Goal: Task Accomplishment & Management: Complete application form

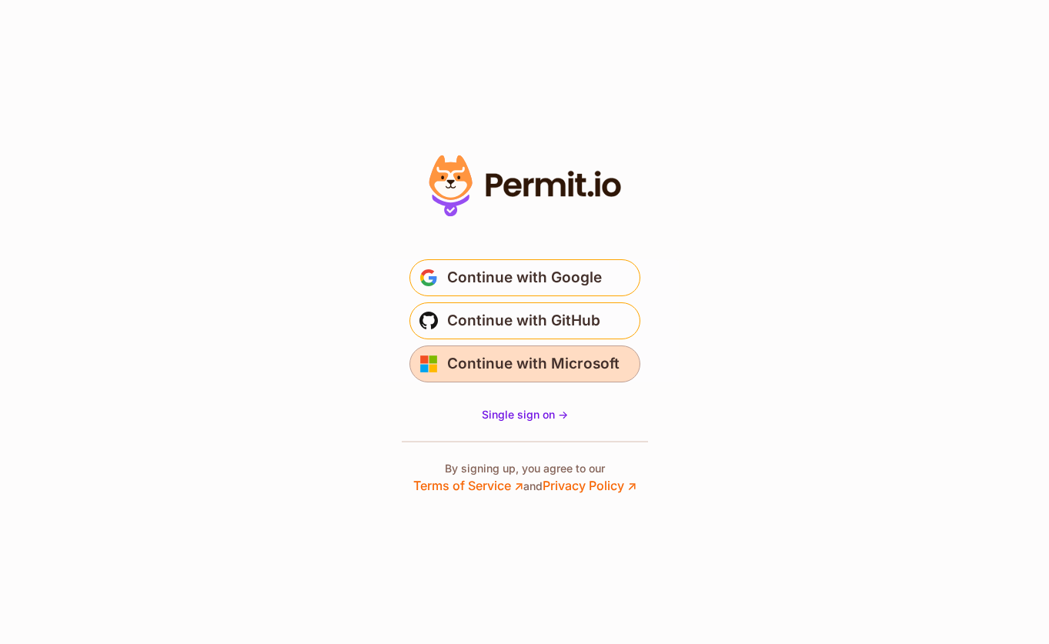
click at [506, 354] on span "Continue with Microsoft" at bounding box center [533, 364] width 172 height 25
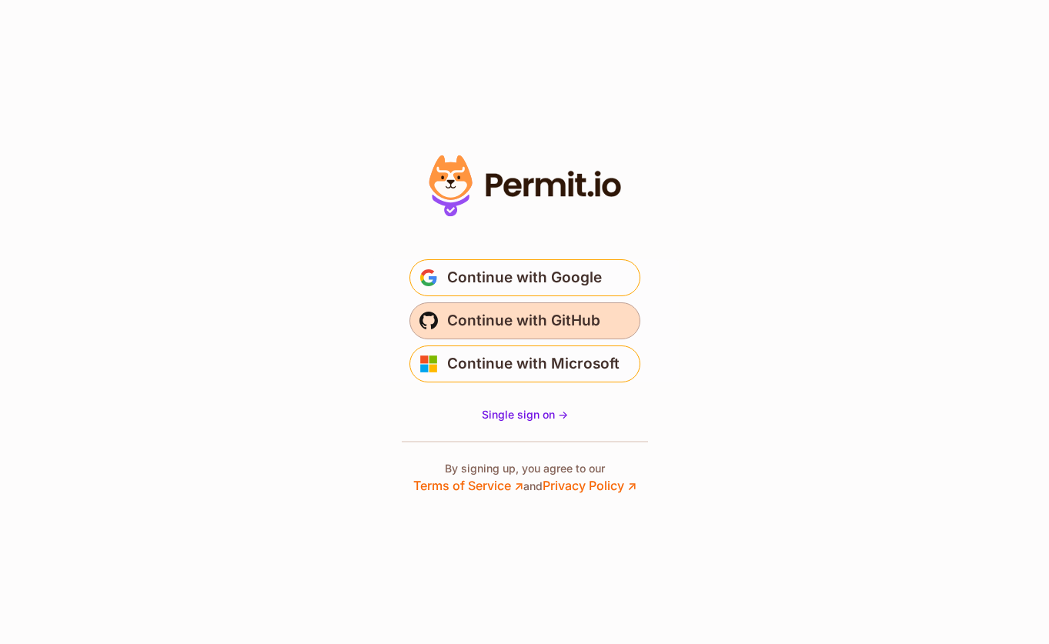
click at [544, 329] on span "Continue with GitHub" at bounding box center [523, 321] width 153 height 25
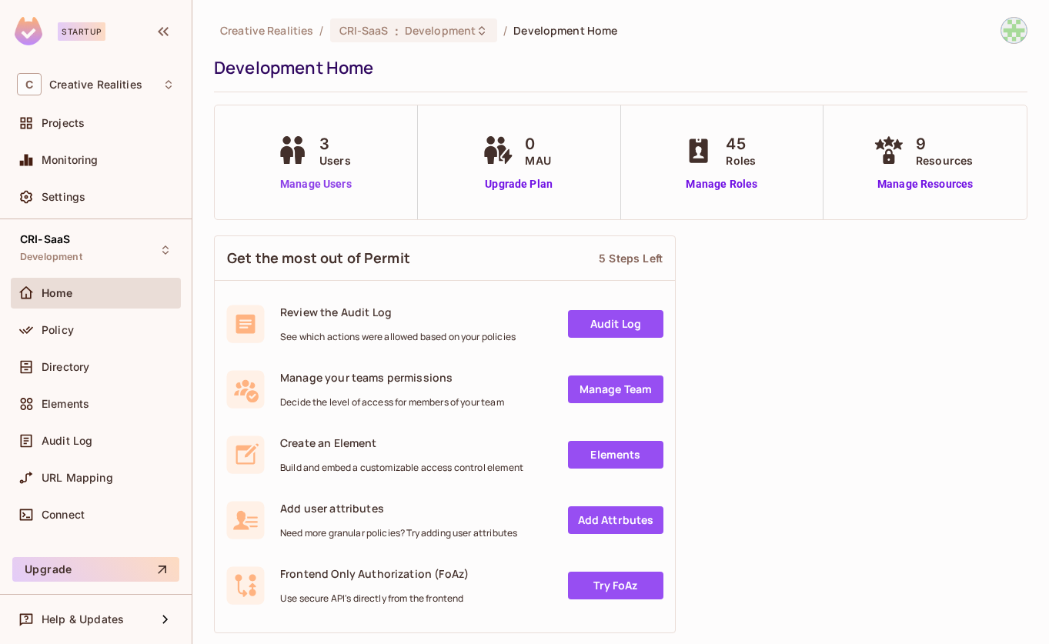
click at [318, 180] on link "Manage Users" at bounding box center [315, 184] width 85 height 16
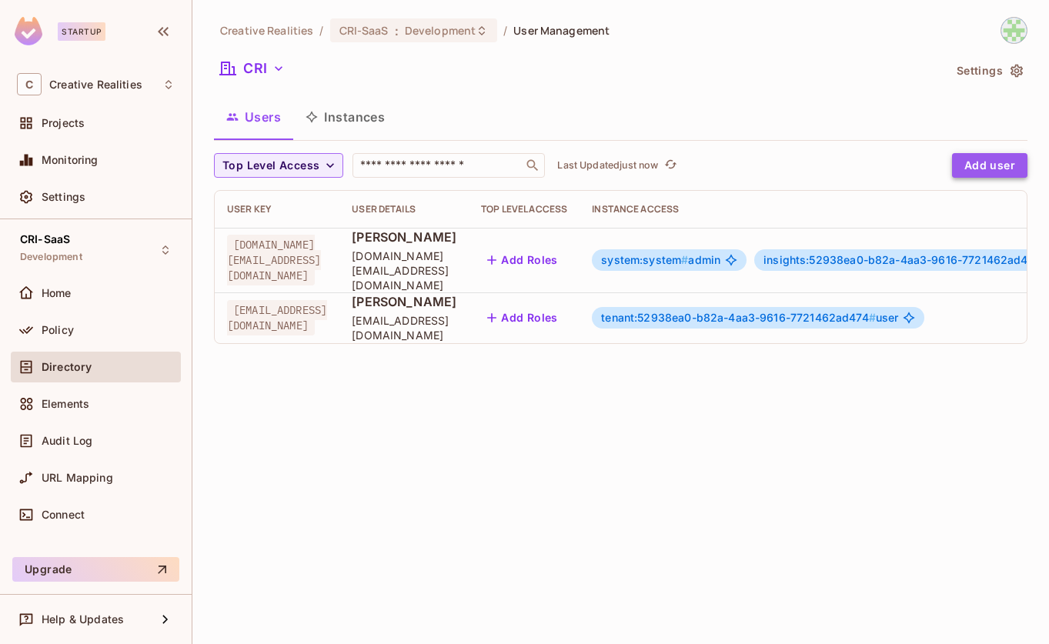
click at [995, 163] on button "Add user" at bounding box center [989, 165] width 75 height 25
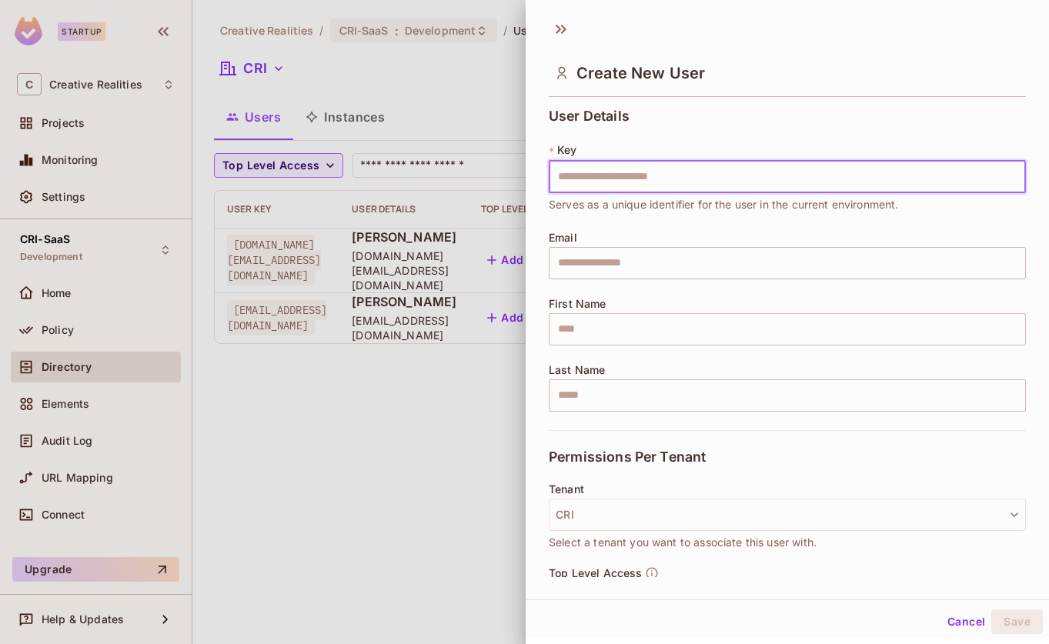
click at [630, 174] on input "text" at bounding box center [787, 177] width 477 height 32
type input "*********"
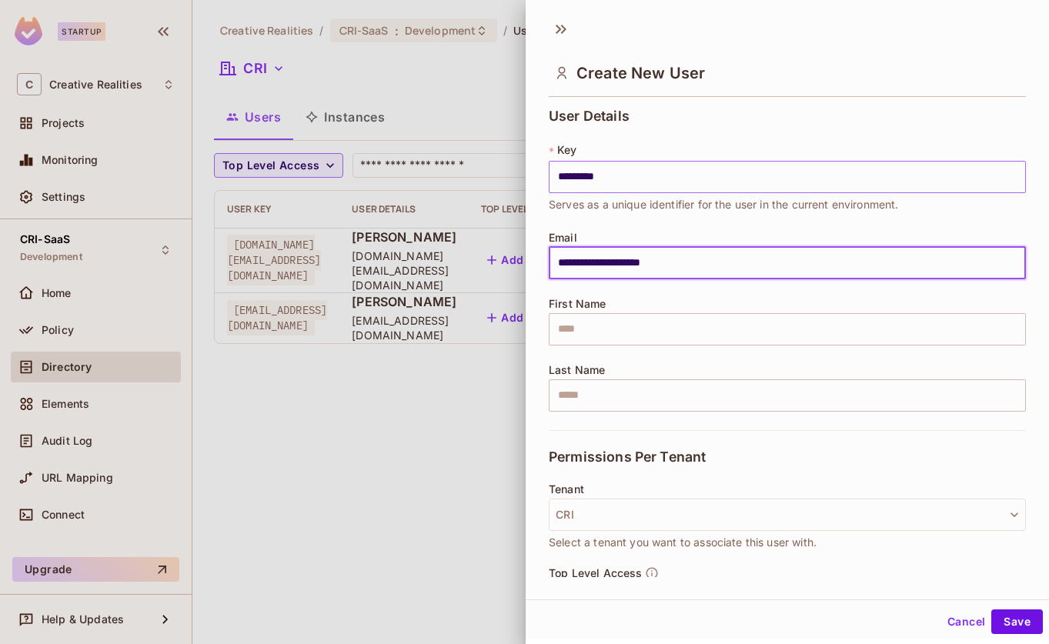
type input "**********"
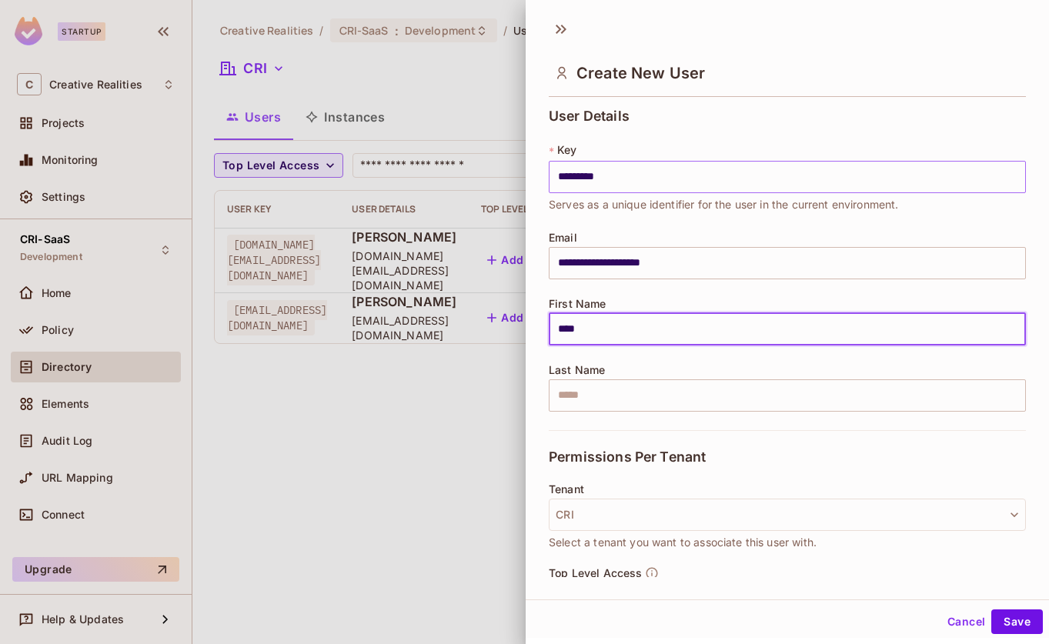
type input "****"
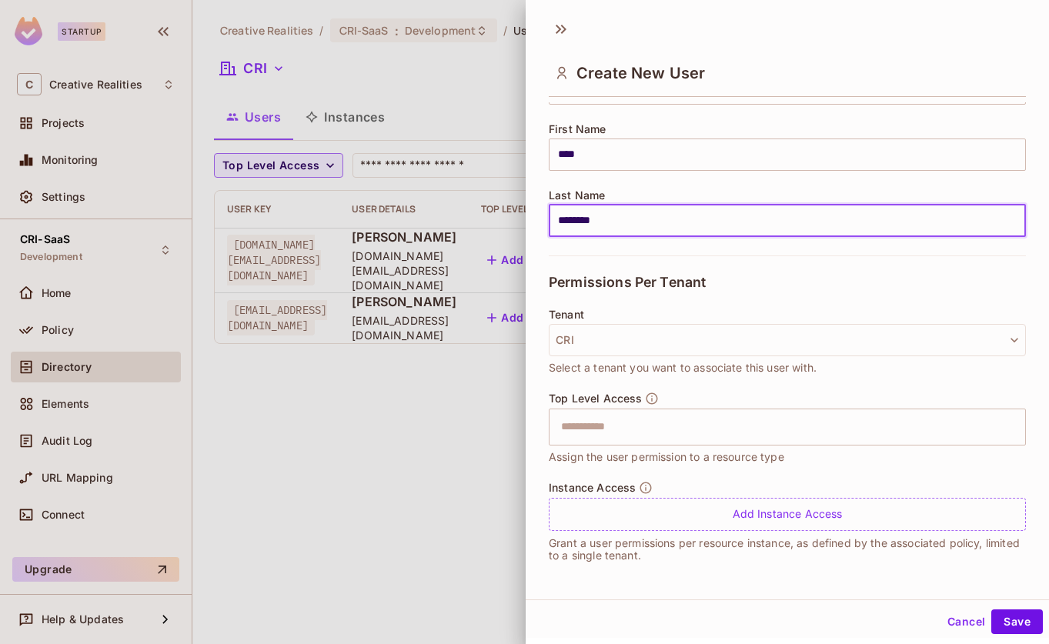
scroll to position [2, 0]
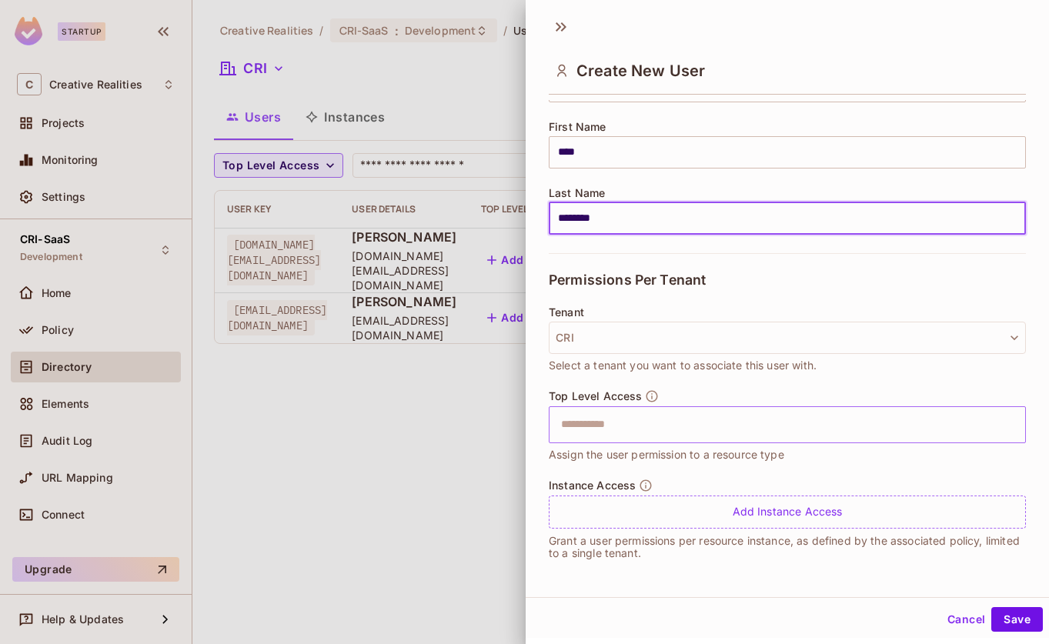
type input "********"
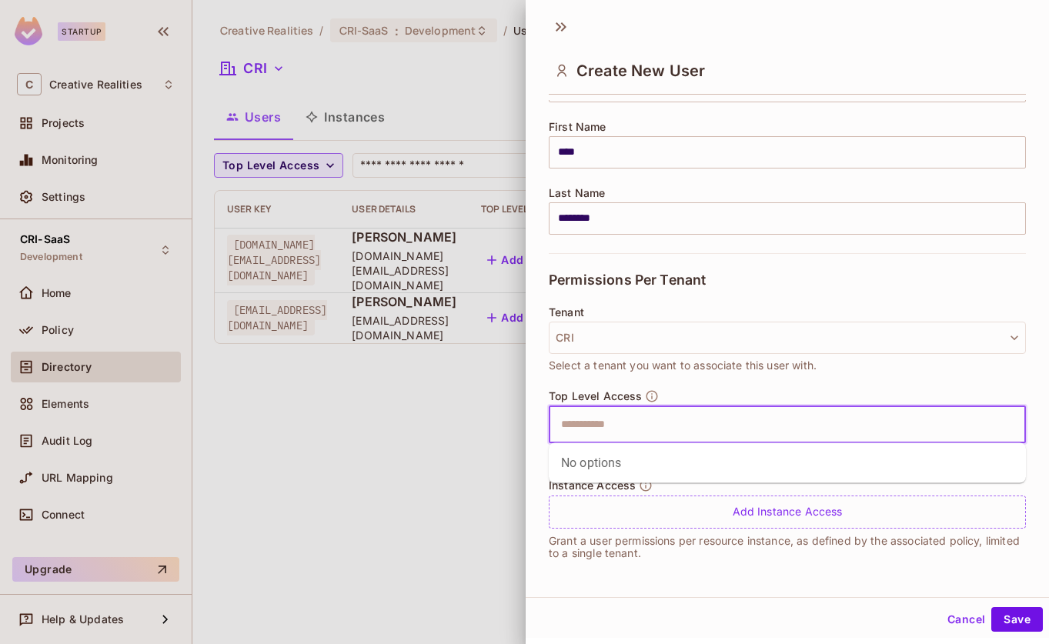
click at [651, 429] on input "text" at bounding box center [774, 425] width 444 height 31
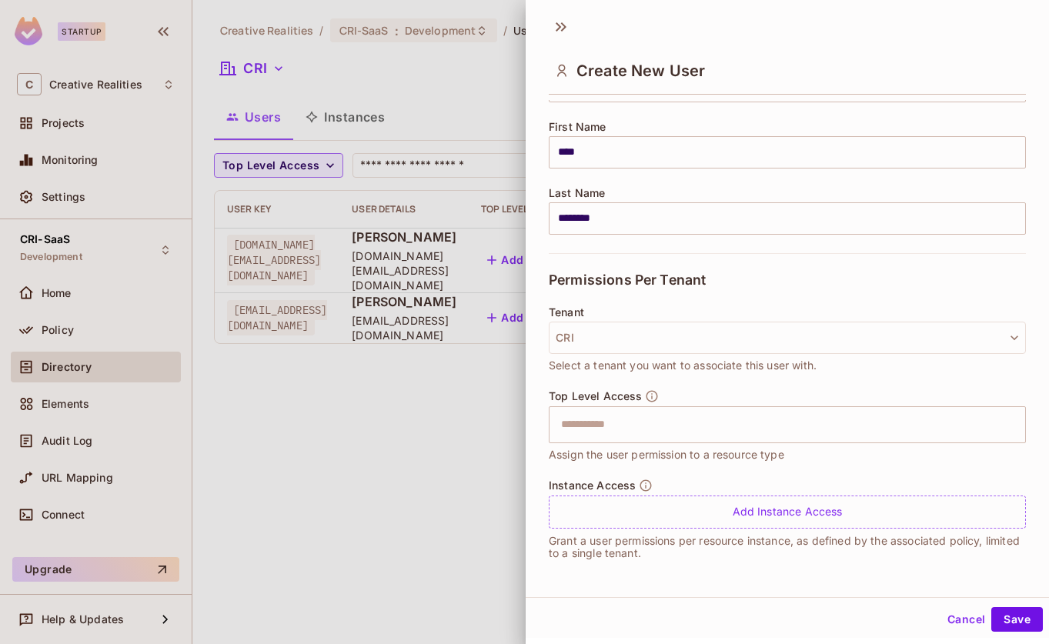
click at [694, 396] on div "Top Level Access ​ Assign the user permission to a resource type" at bounding box center [787, 427] width 477 height 74
click at [1022, 620] on button "Save" at bounding box center [1018, 619] width 52 height 25
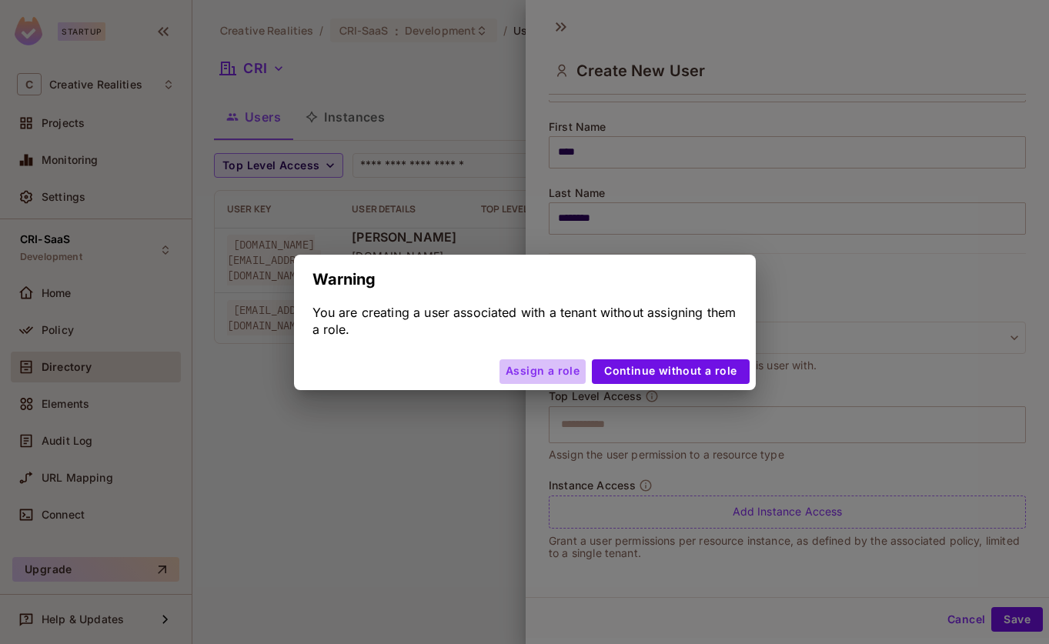
click at [560, 366] on button "Assign a role" at bounding box center [543, 372] width 86 height 25
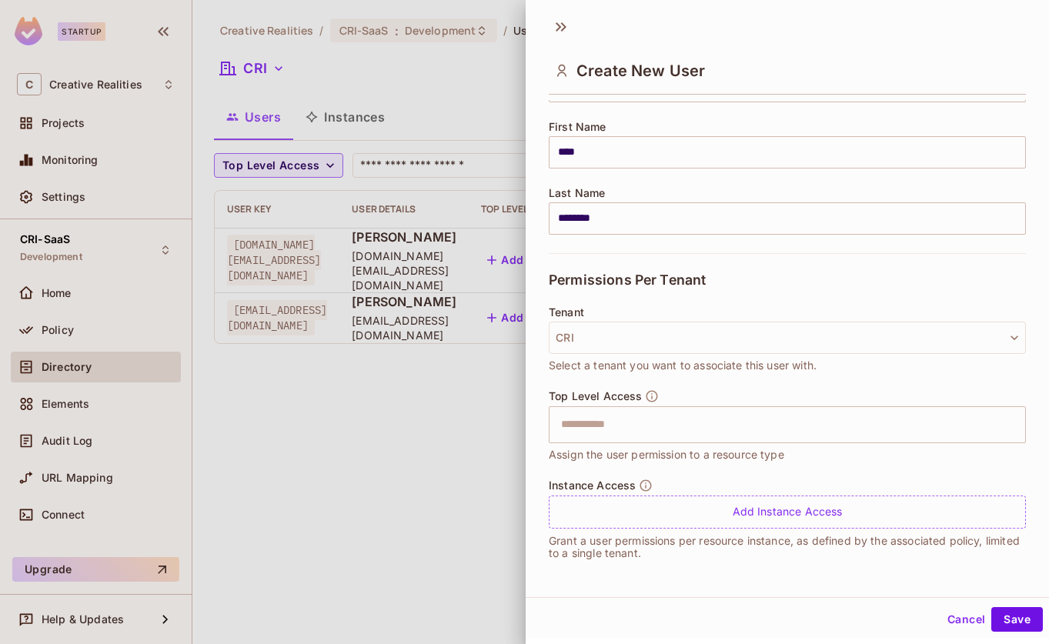
click at [632, 401] on span "Top Level Access" at bounding box center [595, 396] width 93 height 12
click at [636, 428] on input "text" at bounding box center [774, 425] width 444 height 31
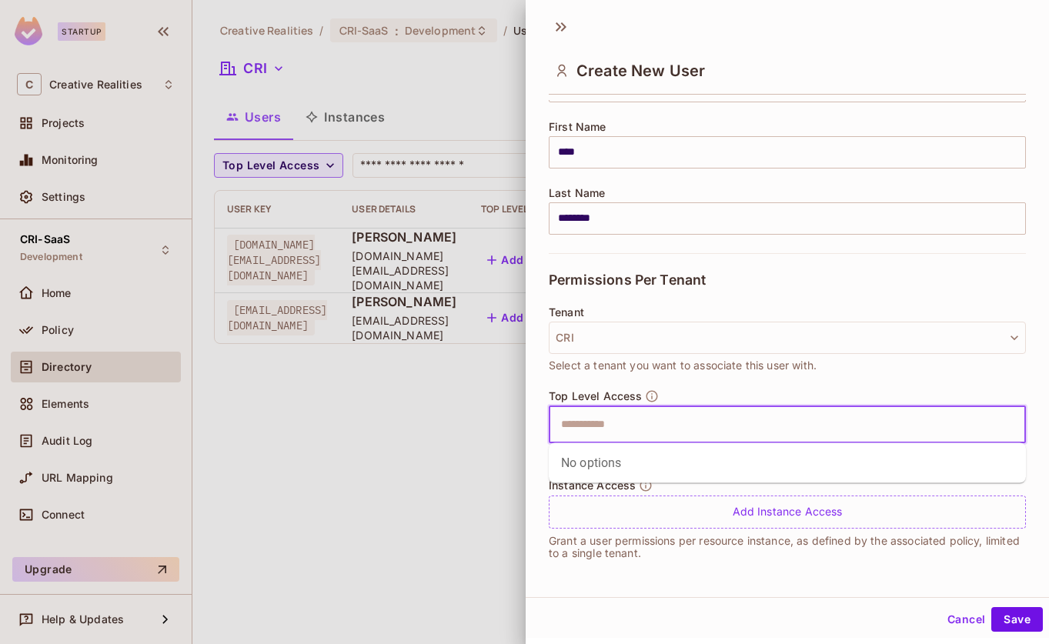
click at [645, 429] on input "text" at bounding box center [774, 425] width 444 height 31
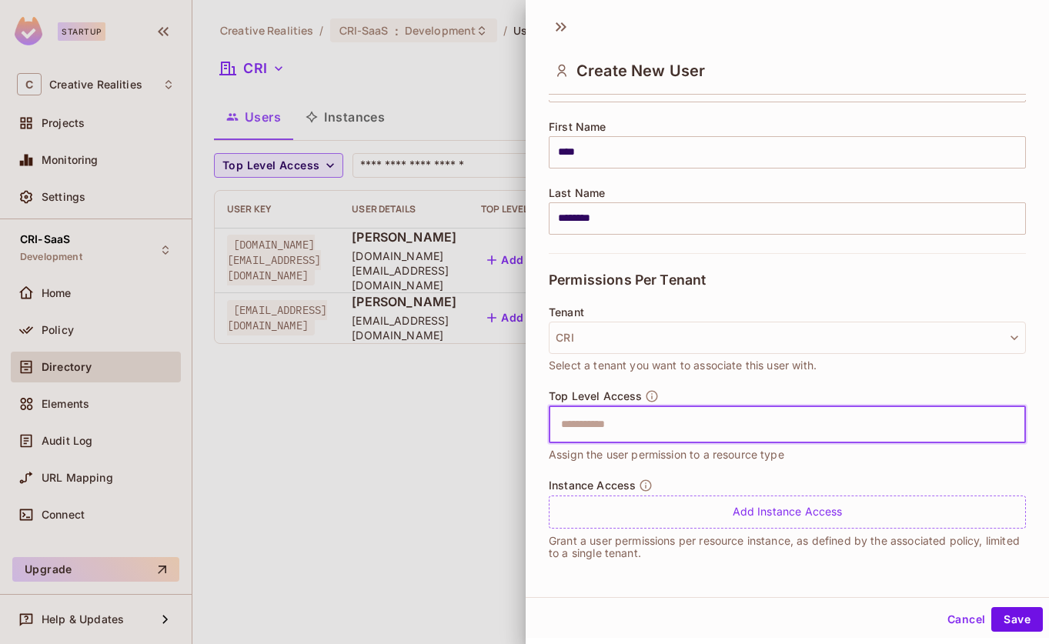
click at [643, 462] on span "Assign the user permission to a resource type" at bounding box center [667, 455] width 236 height 17
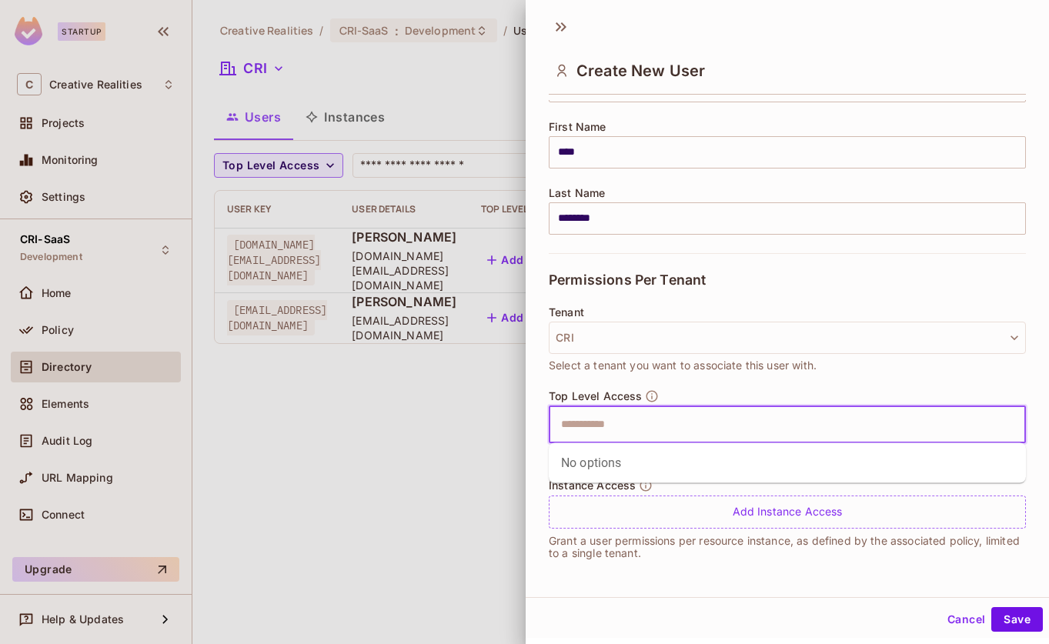
click at [618, 430] on input "text" at bounding box center [774, 425] width 444 height 31
click at [616, 465] on div "No options" at bounding box center [787, 463] width 477 height 40
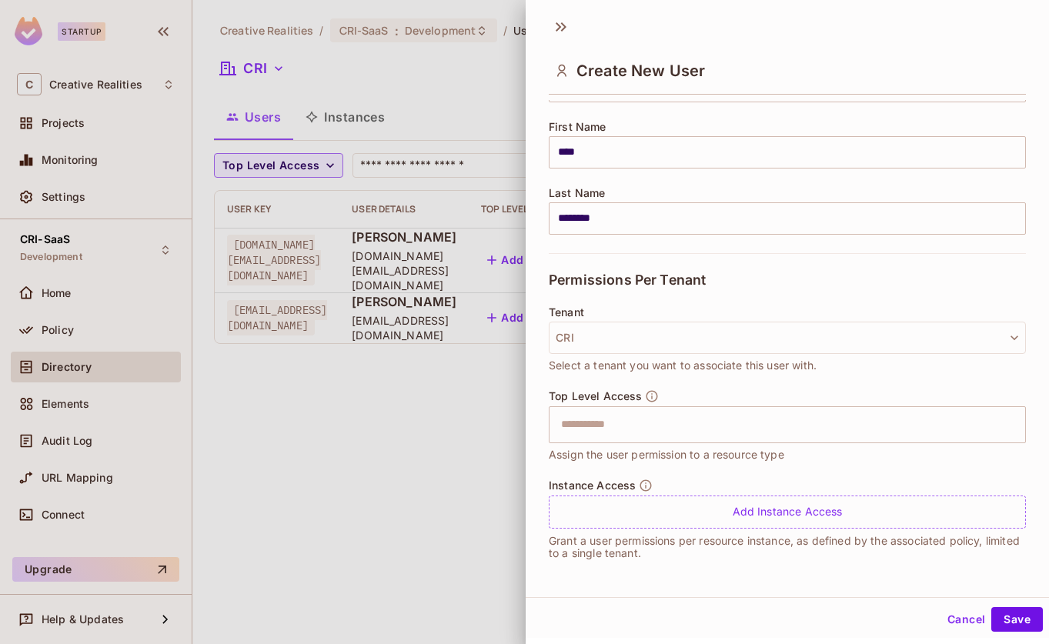
click at [707, 383] on div "Tenant CRI Select a tenant you want to associate this user with." at bounding box center [787, 347] width 477 height 83
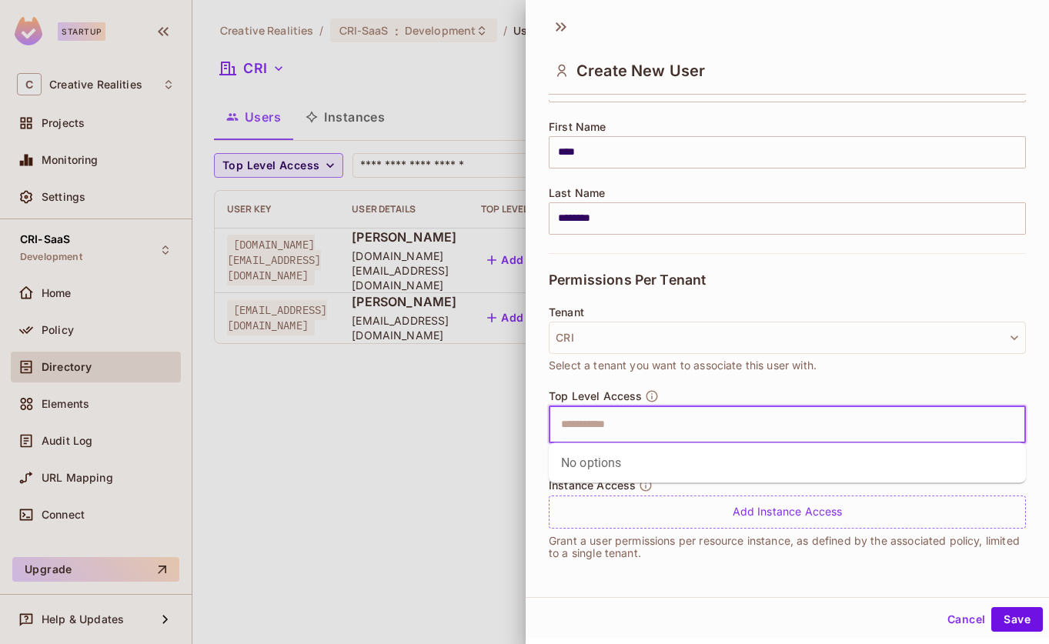
click at [634, 428] on input "text" at bounding box center [774, 425] width 444 height 31
click at [1032, 618] on button "Save" at bounding box center [1018, 619] width 52 height 25
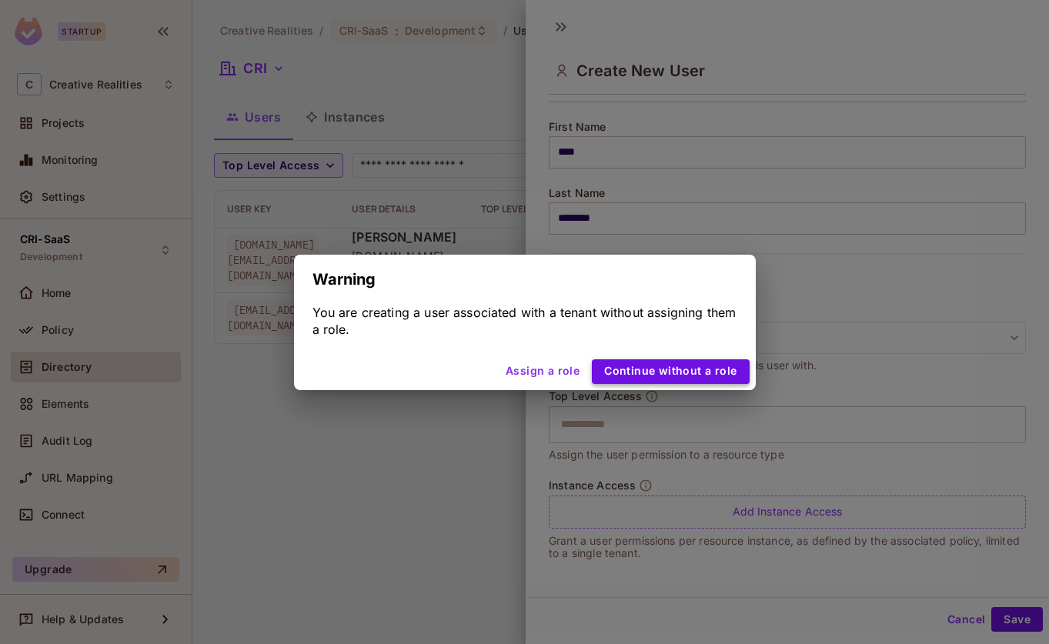
click at [711, 370] on button "Continue without a role" at bounding box center [670, 372] width 157 height 25
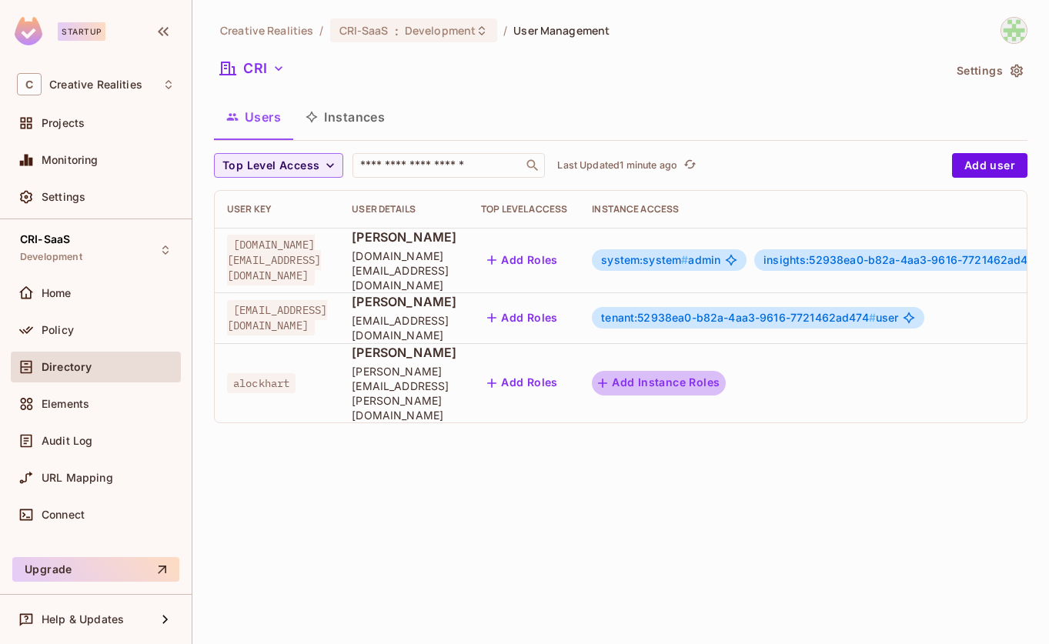
click at [684, 371] on button "Add Instance Roles" at bounding box center [659, 383] width 134 height 25
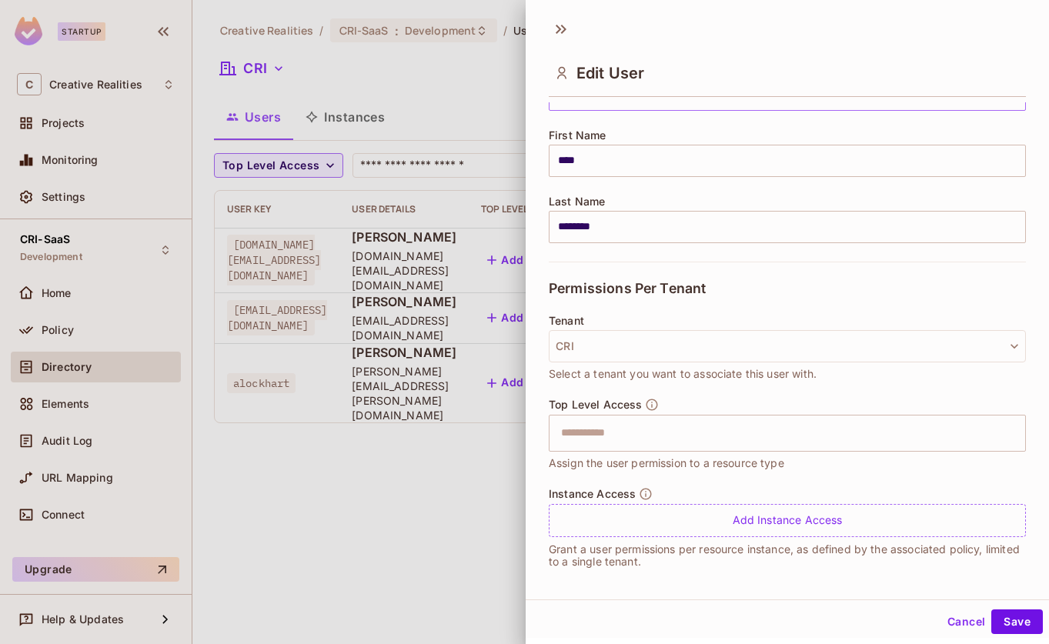
scroll to position [171, 0]
click at [681, 432] on input "text" at bounding box center [774, 431] width 444 height 31
click at [682, 374] on span "Select a tenant you want to associate this user with." at bounding box center [683, 371] width 268 height 17
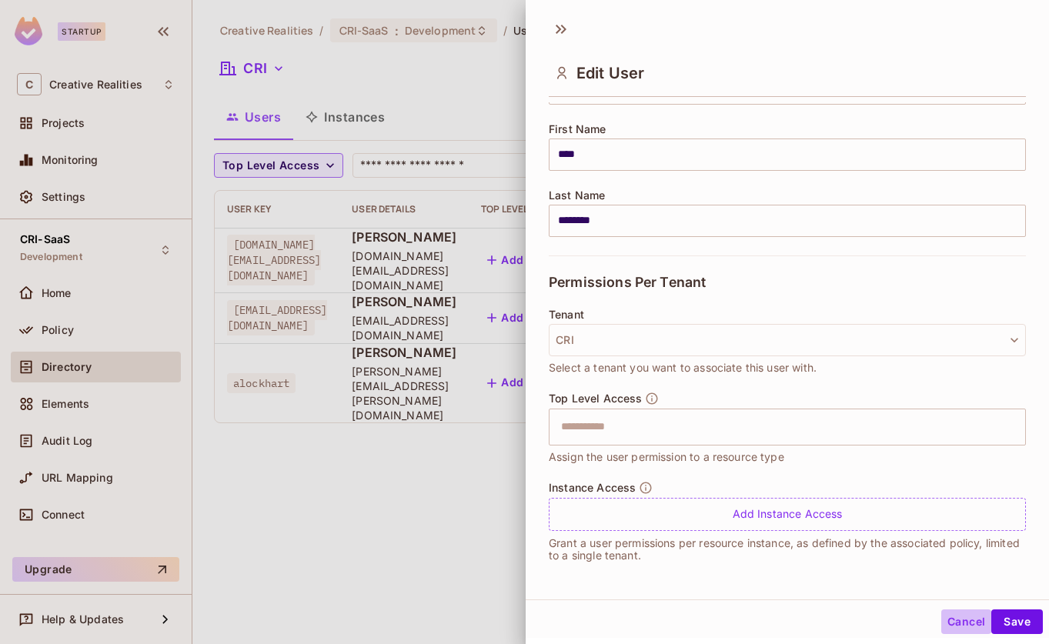
click at [965, 623] on button "Cancel" at bounding box center [967, 622] width 50 height 25
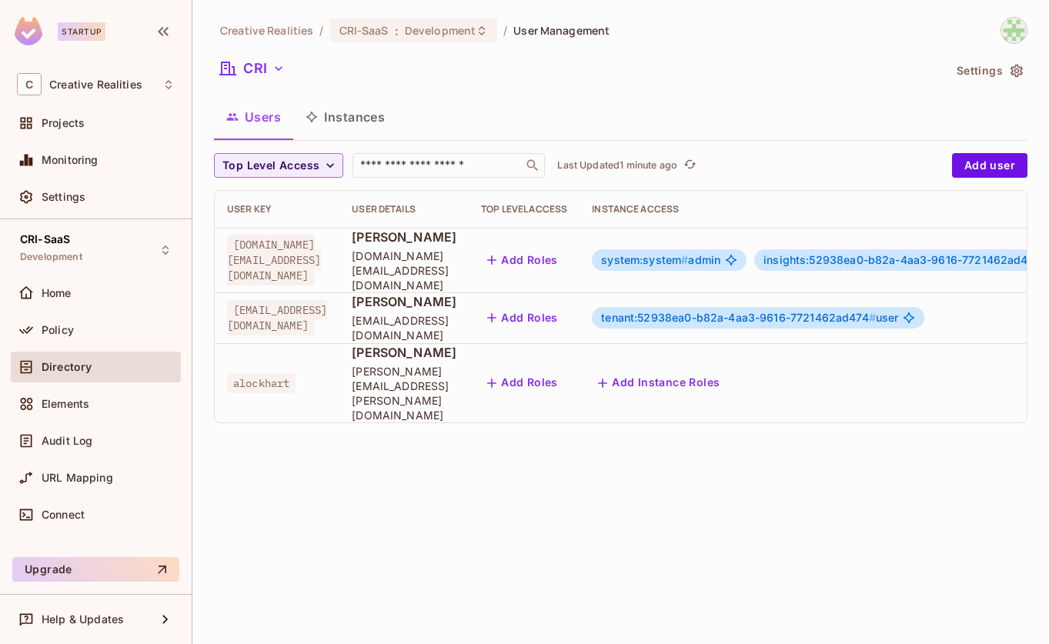
click at [587, 471] on div "Creative Realities / CRI-SaaS : Development / User Management CRI Settings User…" at bounding box center [620, 322] width 857 height 644
